Goal: Find specific page/section: Find specific page/section

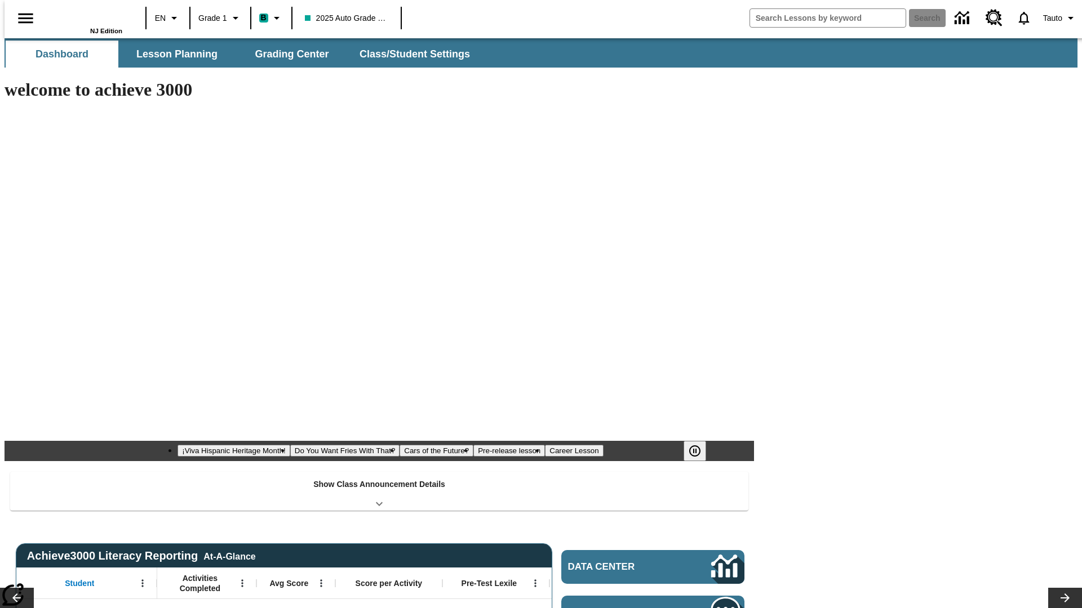
type input "-1"
click at [172, 54] on button "Lesson Planning" at bounding box center [177, 54] width 113 height 27
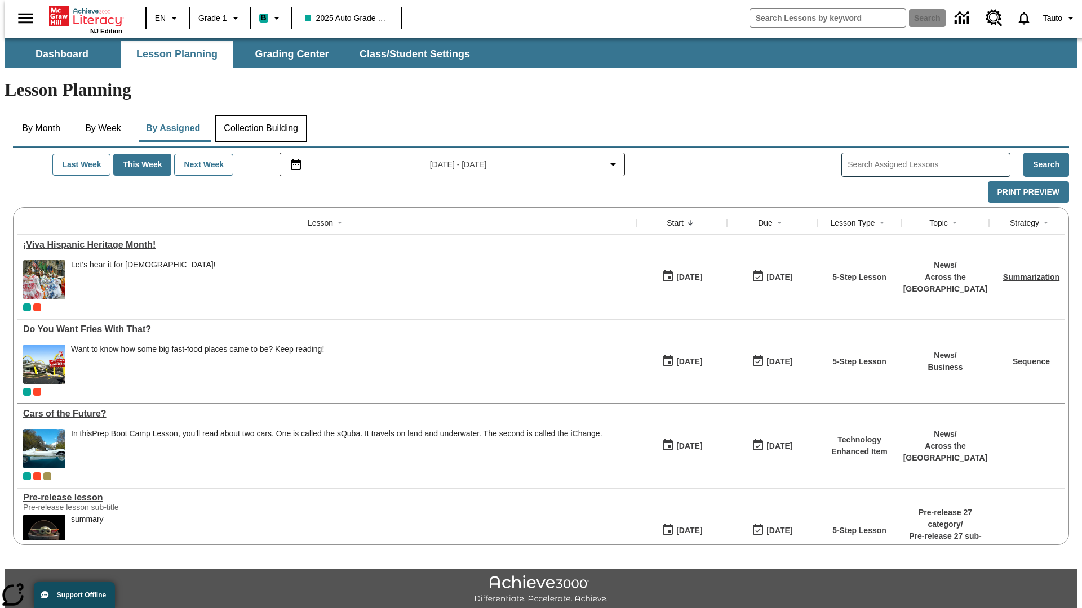
click at [260, 115] on button "Collection Building" at bounding box center [261, 128] width 92 height 27
